Goal: Task Accomplishment & Management: Manage account settings

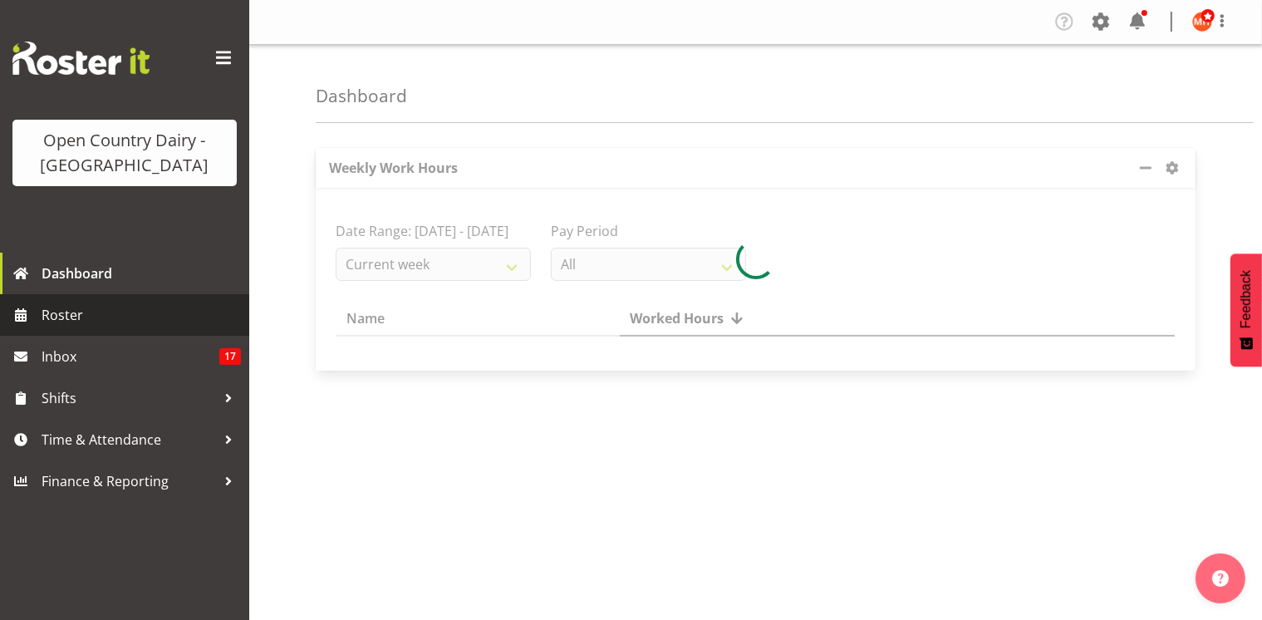
click at [65, 311] on span "Roster" at bounding box center [141, 314] width 199 height 25
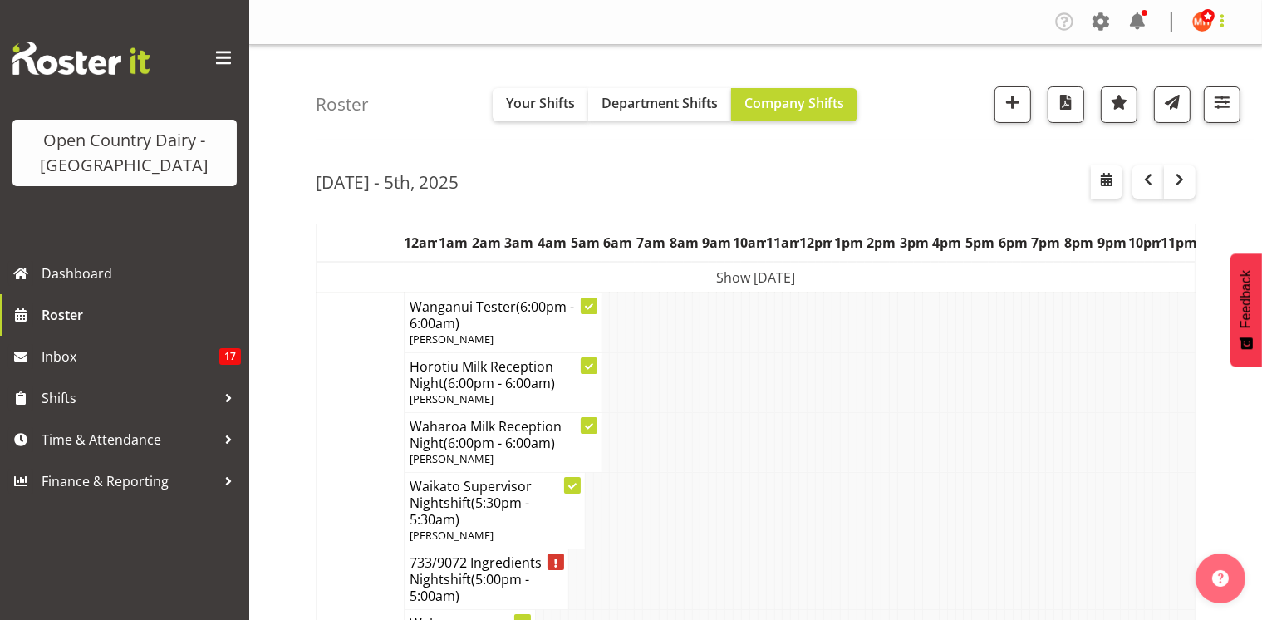
click at [1220, 21] on span at bounding box center [1222, 21] width 20 height 20
click at [1137, 91] on link "Log Out" at bounding box center [1153, 87] width 160 height 30
